Goal: Use online tool/utility

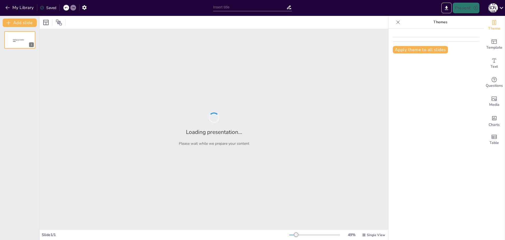
type input "1) Бесшовная интеграция ИИ в текстовый редактор: новые горизонты автоматизации …"
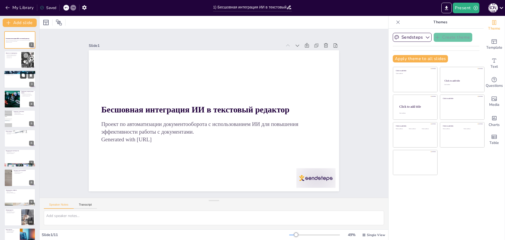
click at [26, 73] on button at bounding box center [23, 75] width 6 height 6
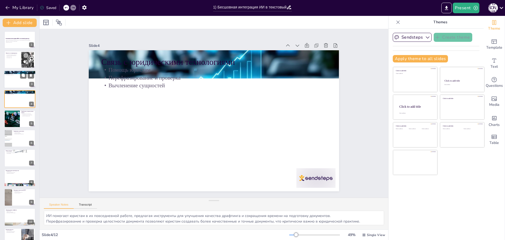
click at [15, 78] on div at bounding box center [20, 79] width 32 height 18
click at [16, 63] on div at bounding box center [20, 60] width 32 height 18
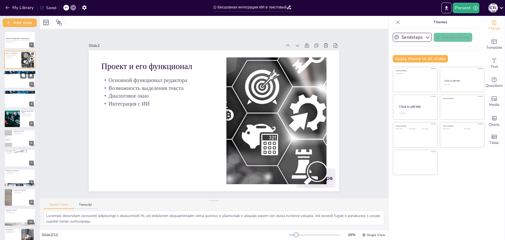
click at [14, 74] on p "Вычленение сущностей" at bounding box center [20, 74] width 29 height 1
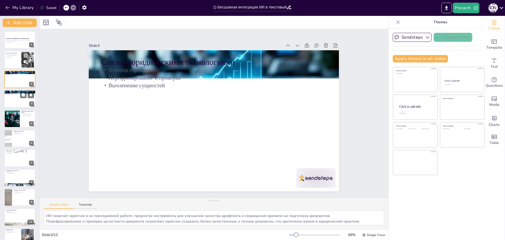
click at [22, 101] on div at bounding box center [20, 99] width 32 height 18
click at [16, 122] on div at bounding box center [12, 119] width 20 height 18
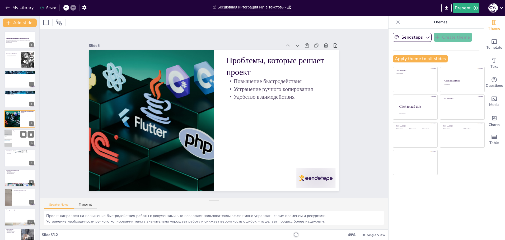
click at [17, 134] on p "Функциональные возможности" at bounding box center [23, 133] width 21 height 1
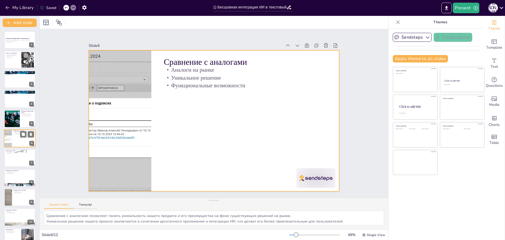
scroll to position [5, 0]
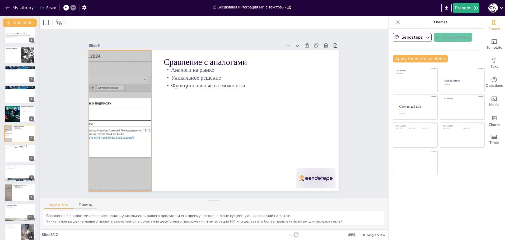
click at [125, 106] on div at bounding box center [122, 91] width 320 height 224
click at [166, 17] on icon at bounding box center [170, 13] width 8 height 8
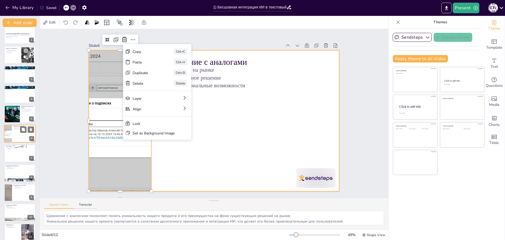
click at [17, 136] on div at bounding box center [20, 133] width 32 height 18
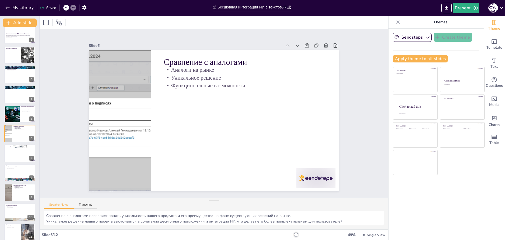
scroll to position [0, 0]
click at [492, 99] on icon "Add images, graphics, shapes or video" at bounding box center [494, 98] width 6 height 6
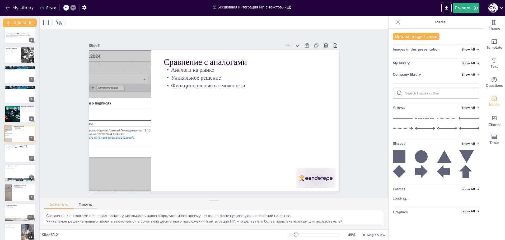
click at [436, 95] on input "text" at bounding box center [440, 93] width 71 height 4
click at [432, 90] on div at bounding box center [436, 93] width 86 height 11
click at [8, 156] on div at bounding box center [19, 152] width 31 height 17
type textarea "Лицензирование редакторов и плагинов является основным источником дохода, что п…"
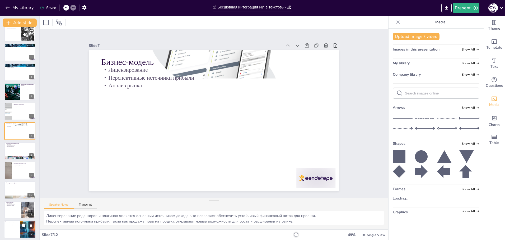
scroll to position [30, 0]
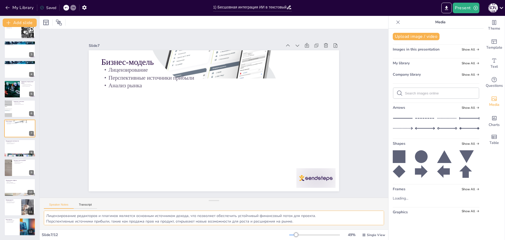
click at [128, 217] on textarea "Лицензирование редакторов и плагинов является основным источником дохода, что п…" at bounding box center [214, 217] width 340 height 15
drag, startPoint x: 175, startPoint y: 221, endPoint x: 323, endPoint y: 221, distance: 148.2
click at [323, 221] on textarea "Лицензирование редакторов и плагинов является основным источником дохода, что п…" at bounding box center [214, 217] width 340 height 15
click at [272, 6] on input "1) Бесшовная интеграция ИИ в текстовый редактор: новые горизонты автоматизации …" at bounding box center [249, 7] width 73 height 8
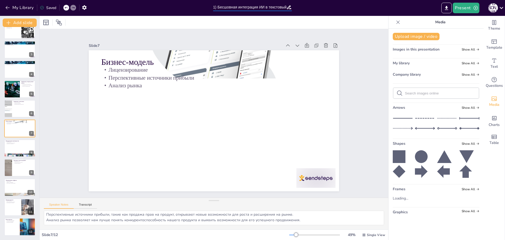
click at [272, 6] on input "1) Бесшовная интеграция ИИ в текстовый редактор: новые горизонты автоматизации …" at bounding box center [249, 7] width 73 height 8
